Goal: Task Accomplishment & Management: Manage account settings

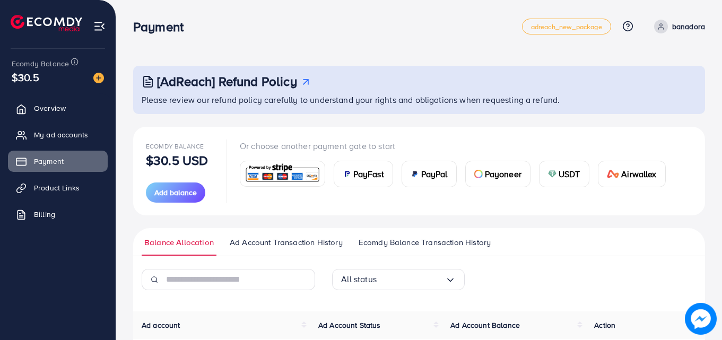
scroll to position [118, 0]
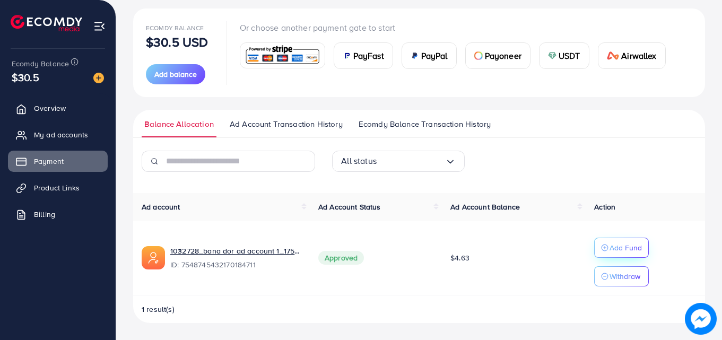
click at [621, 247] on p "Add Fund" at bounding box center [626, 247] width 32 height 13
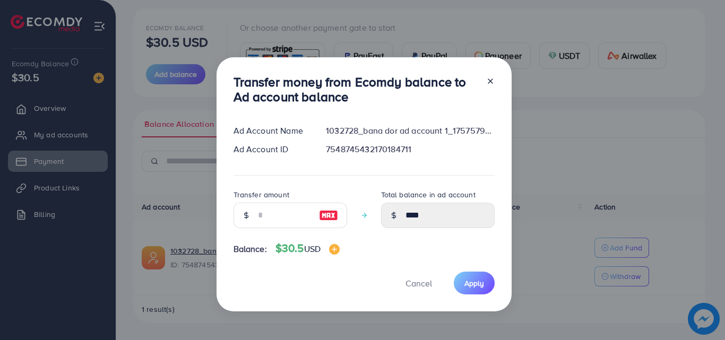
click at [489, 81] on line at bounding box center [490, 81] width 4 height 4
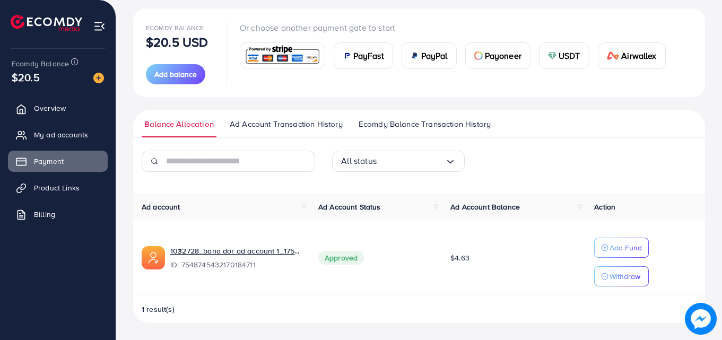
scroll to position [118, 0]
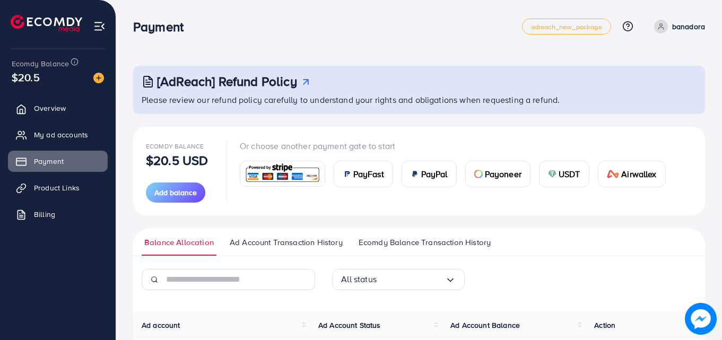
scroll to position [118, 0]
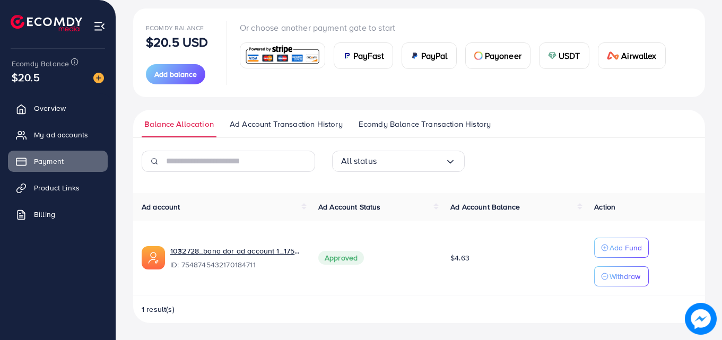
click at [336, 133] on link "Ad Account Transaction History" at bounding box center [286, 127] width 118 height 19
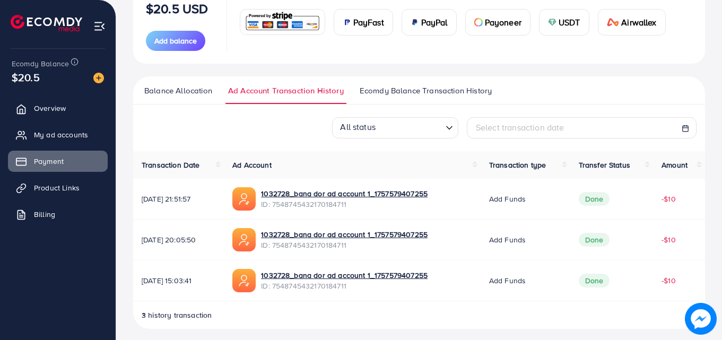
scroll to position [158, 0]
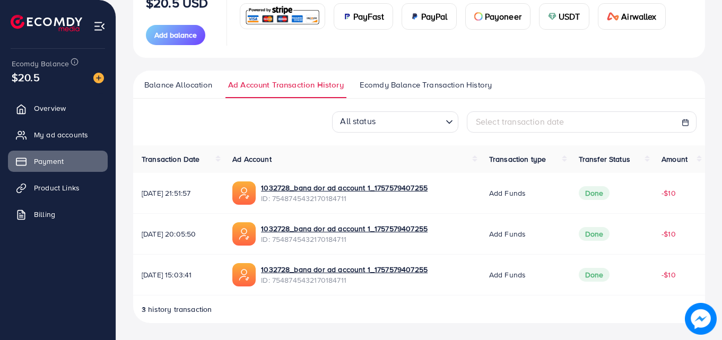
click at [196, 86] on span "Balance Allocation" at bounding box center [178, 85] width 68 height 12
